Goal: Task Accomplishment & Management: Complete application form

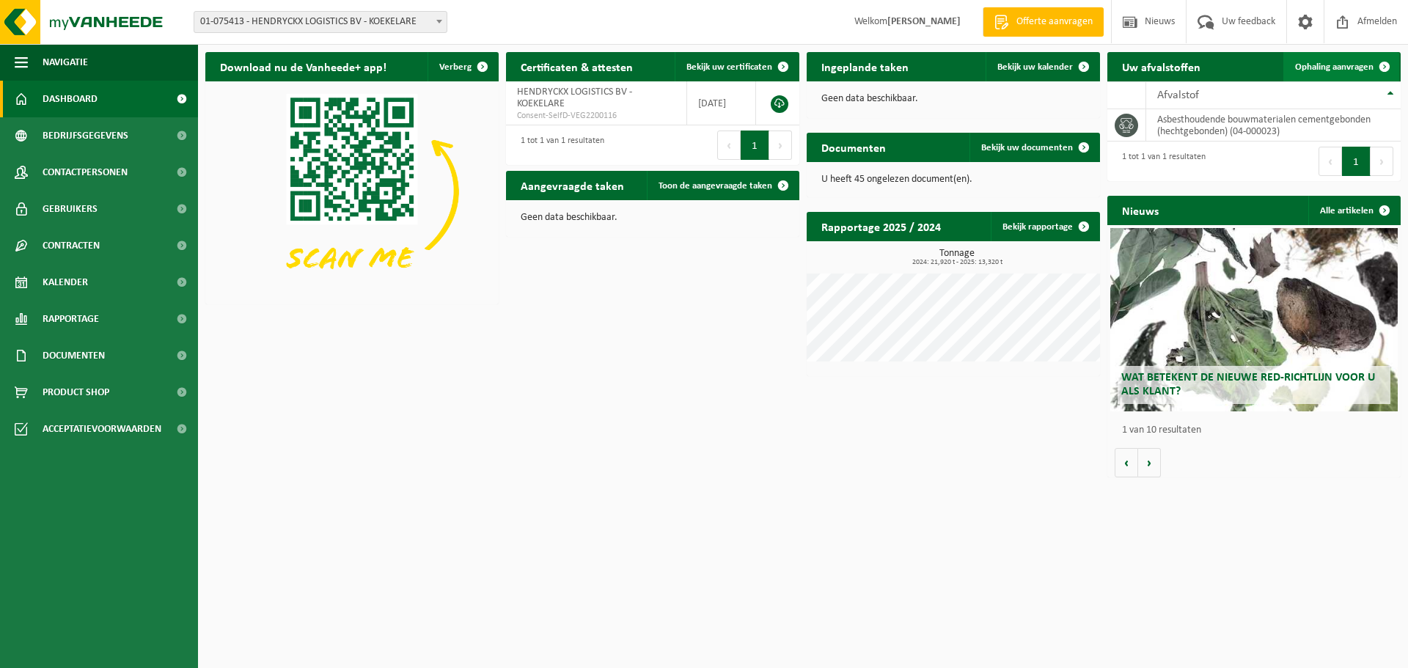
click at [1344, 66] on span "Ophaling aanvragen" at bounding box center [1334, 67] width 78 height 10
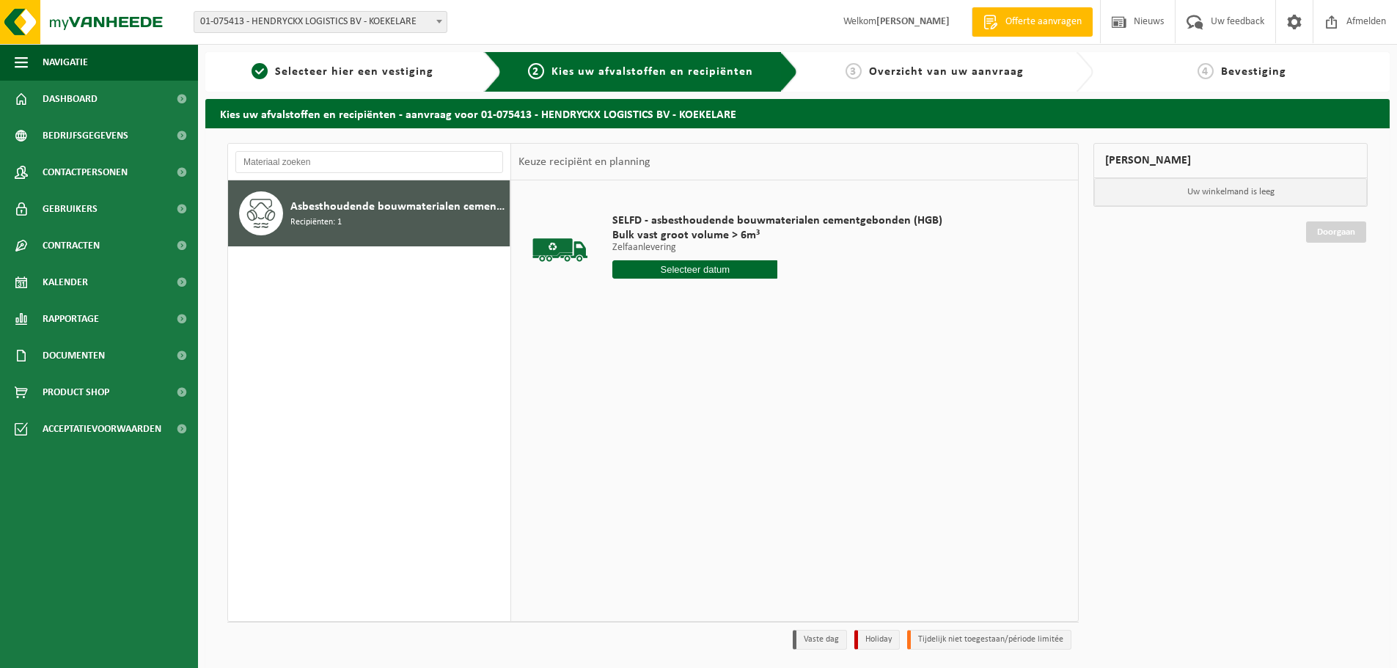
click at [695, 266] on input "text" at bounding box center [694, 269] width 165 height 18
click at [725, 424] on div "22" at bounding box center [730, 422] width 26 height 23
type input "Van 2025-08-22"
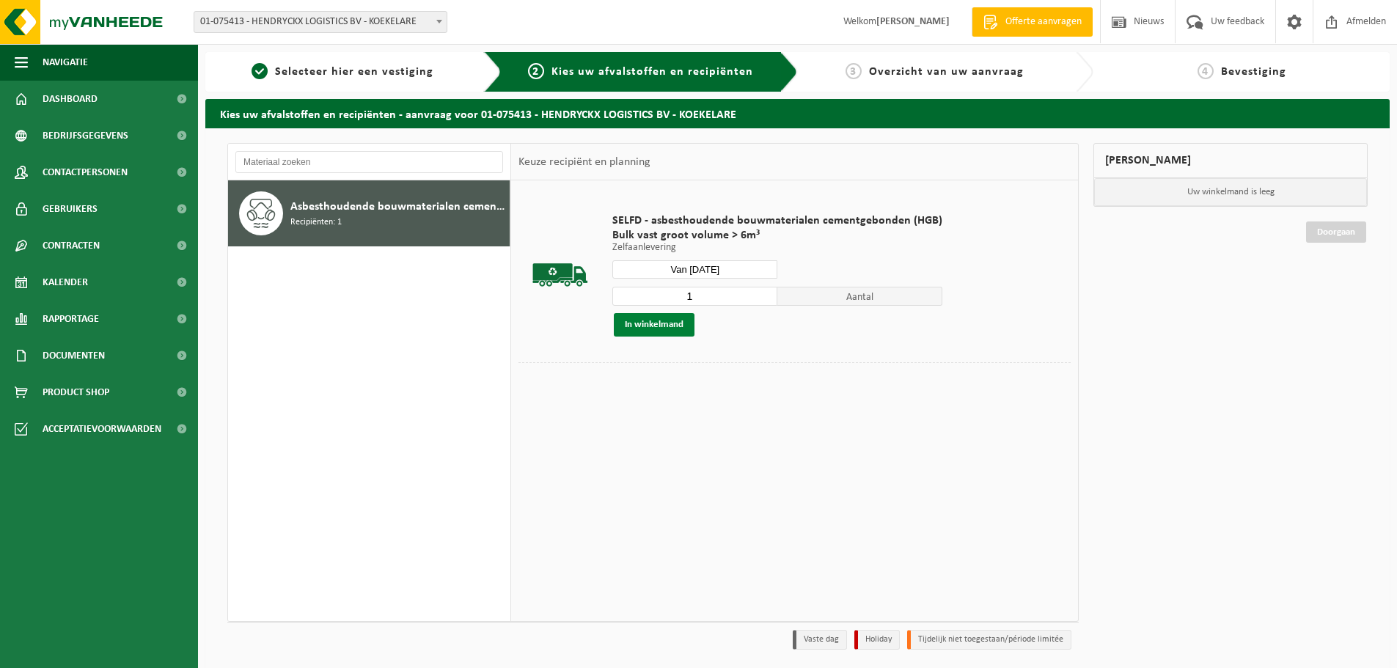
click at [654, 322] on button "In winkelmand" at bounding box center [654, 324] width 81 height 23
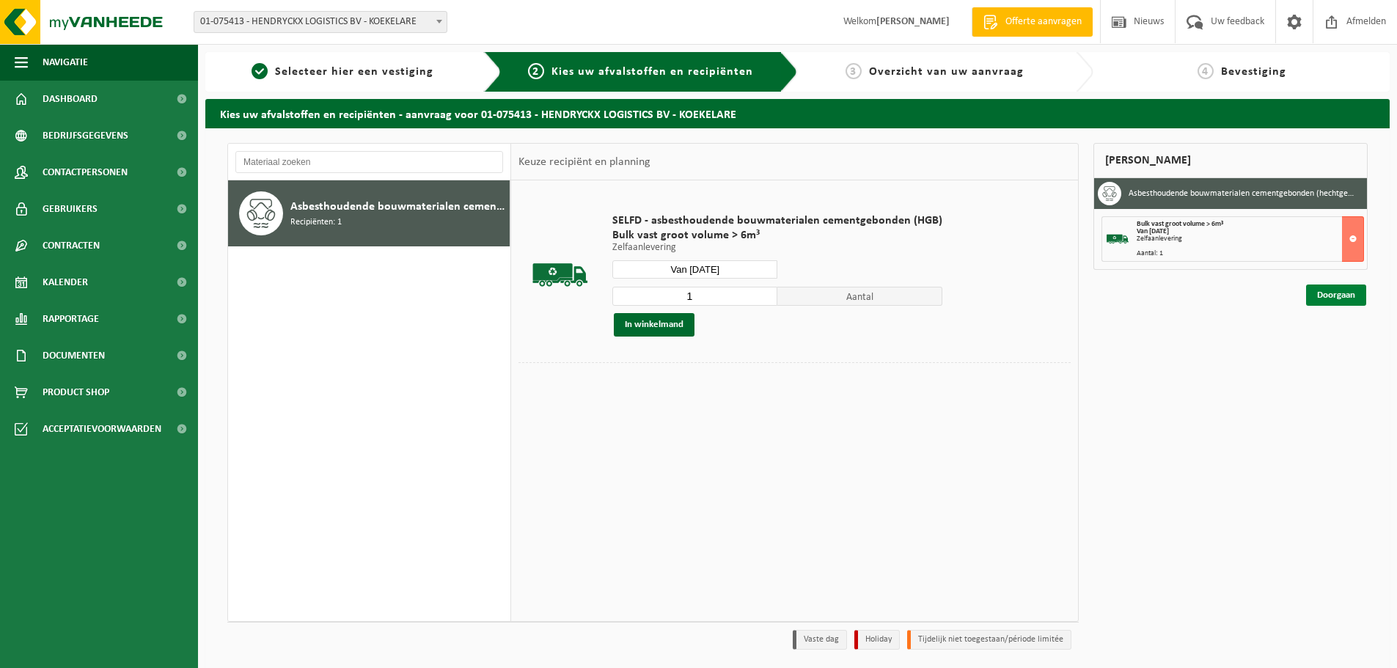
click at [1338, 298] on link "Doorgaan" at bounding box center [1336, 295] width 60 height 21
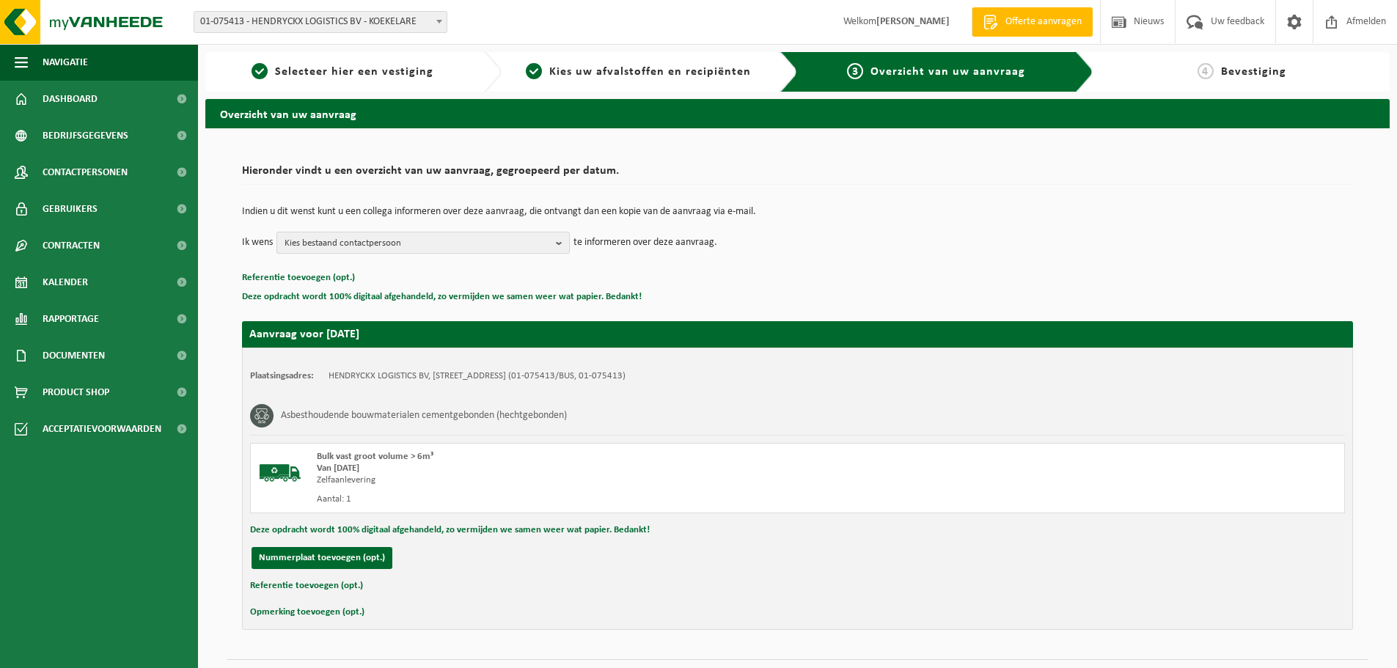
click at [519, 249] on span "Kies bestaand contactpersoon" at bounding box center [418, 244] width 266 height 22
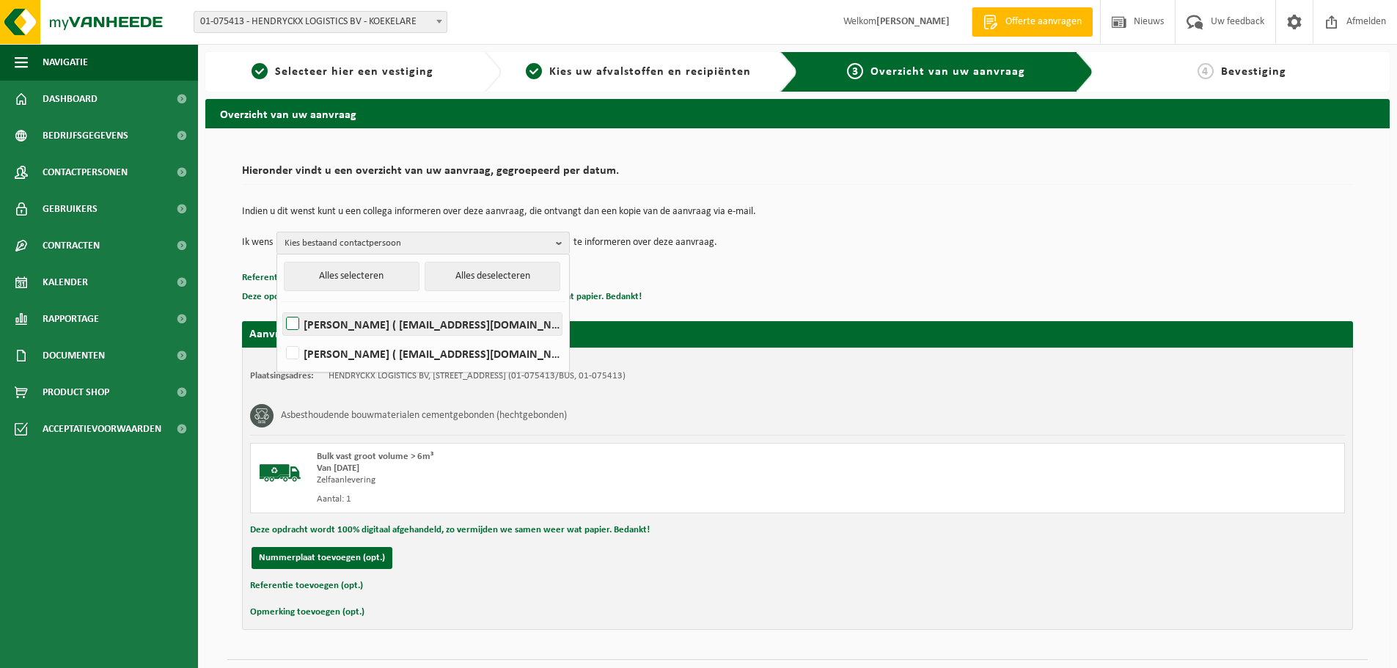
click at [453, 323] on label "TOON HENDRYCKX ( toon@hendryckx.be )" at bounding box center [422, 324] width 279 height 22
click at [281, 306] on input "TOON HENDRYCKX ( toon@hendryckx.be )" at bounding box center [280, 305] width 1 height 1
checkbox input "true"
click at [837, 532] on div "Deze opdracht wordt 100% digitaal afgehandeld, zo vermijden we samen weer wat p…" at bounding box center [797, 530] width 1095 height 19
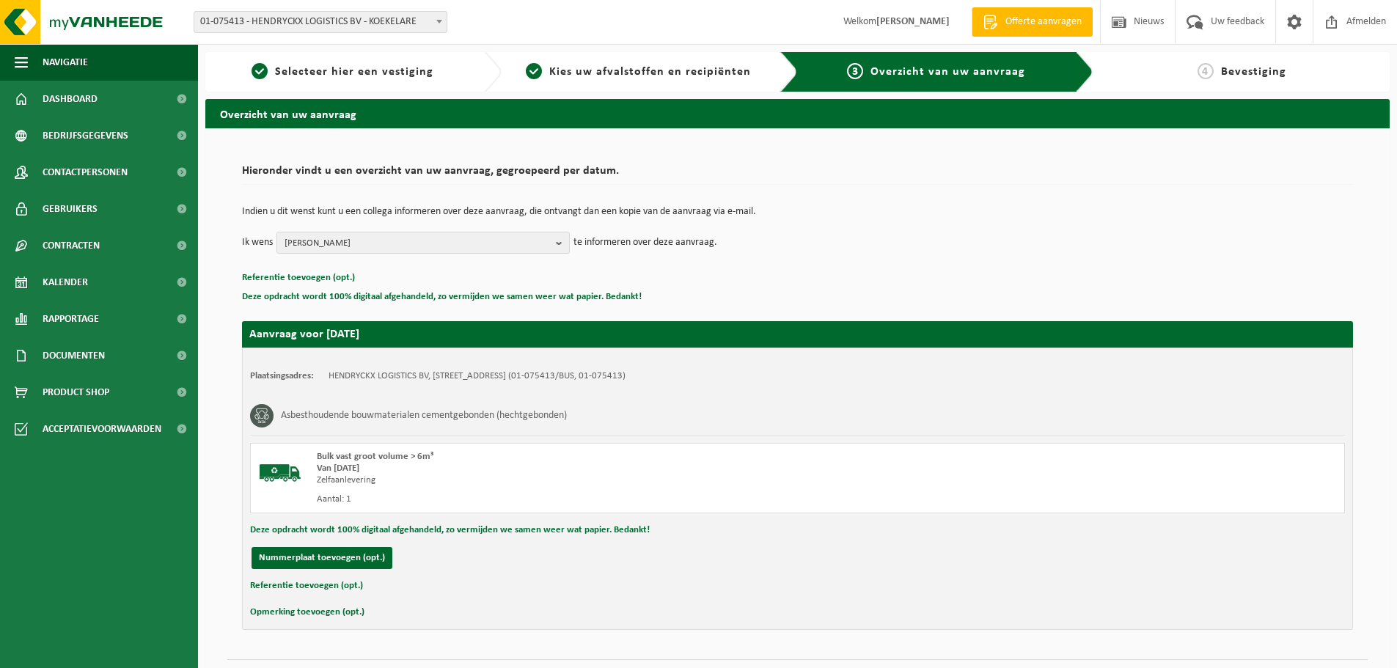
click at [1271, 74] on span "Bevestiging" at bounding box center [1253, 72] width 65 height 12
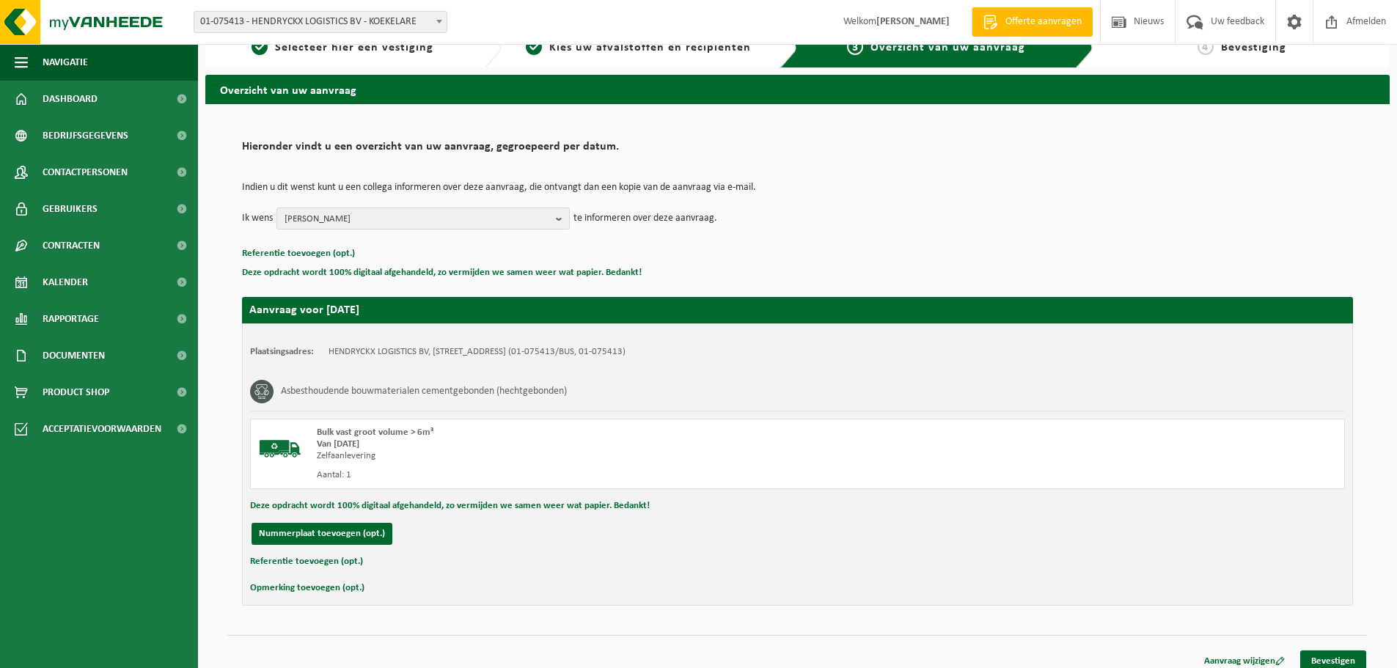
scroll to position [36, 0]
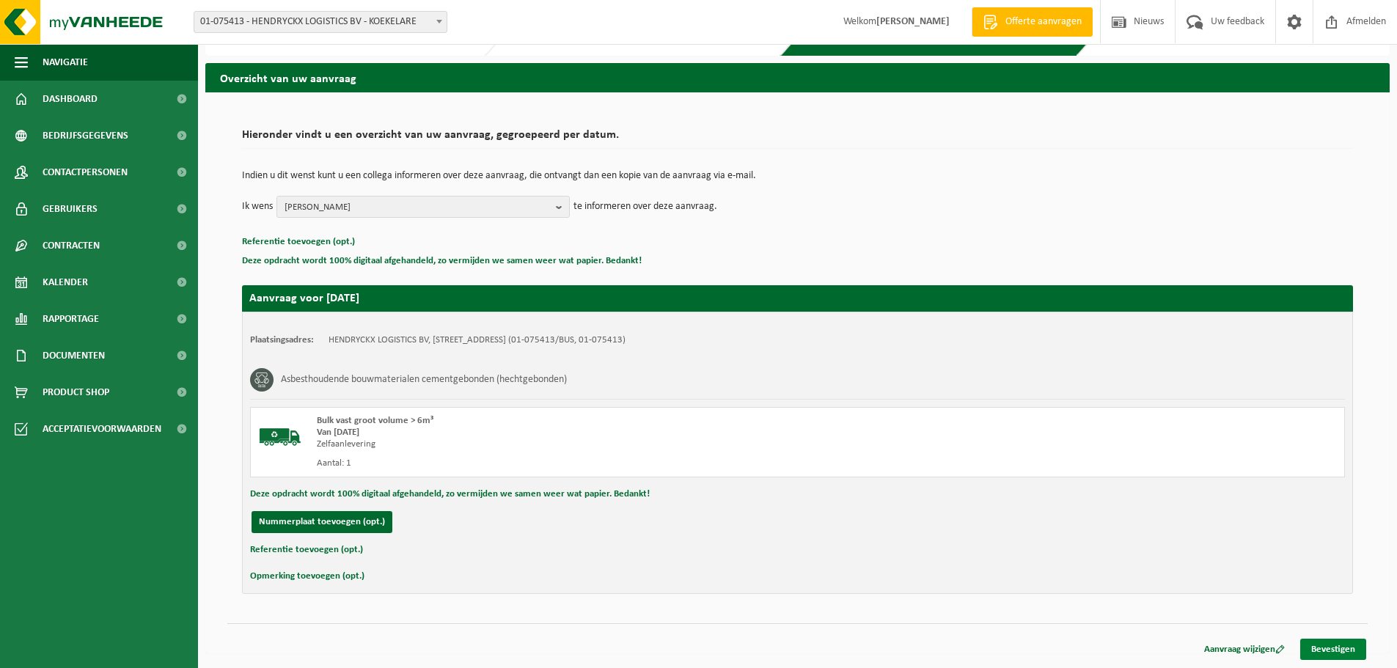
click at [1342, 645] on link "Bevestigen" at bounding box center [1333, 649] width 66 height 21
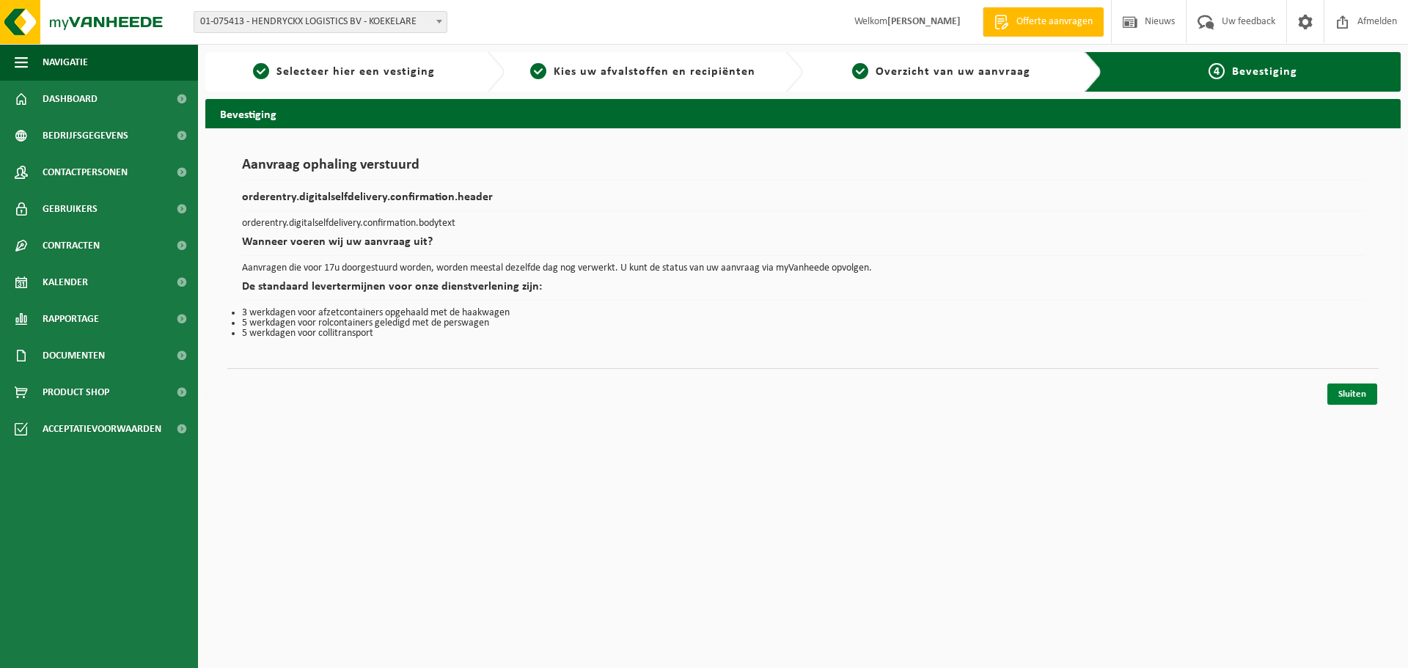
drag, startPoint x: 1361, startPoint y: 389, endPoint x: 1328, endPoint y: 389, distance: 33.0
click at [1359, 389] on link "Sluiten" at bounding box center [1353, 394] width 50 height 21
